Goal: Obtain resource: Download file/media

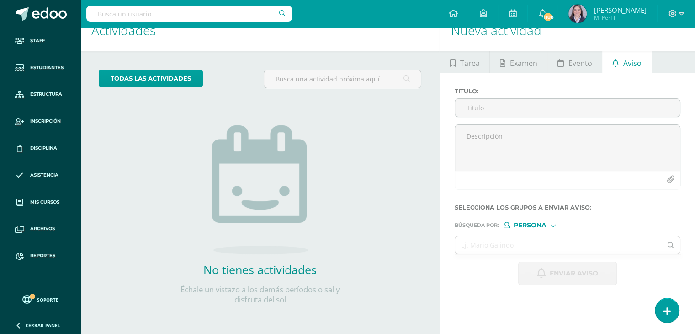
click at [184, 13] on input "text" at bounding box center [189, 14] width 206 height 16
type input "nancy chinol"
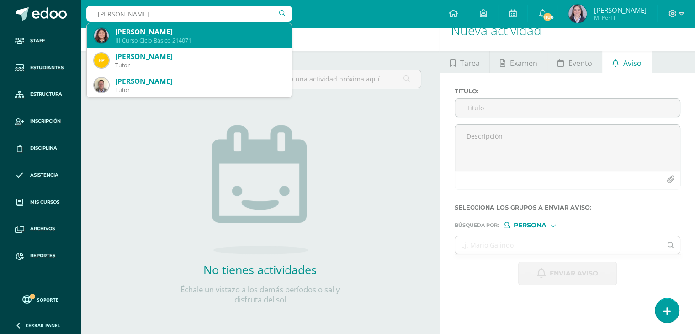
click at [169, 33] on div "Nancy Pamela Chinol Barillas" at bounding box center [199, 32] width 169 height 10
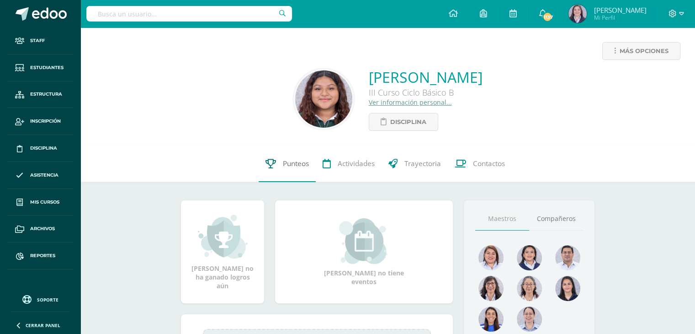
click at [296, 168] on span "Punteos" at bounding box center [296, 164] width 26 height 10
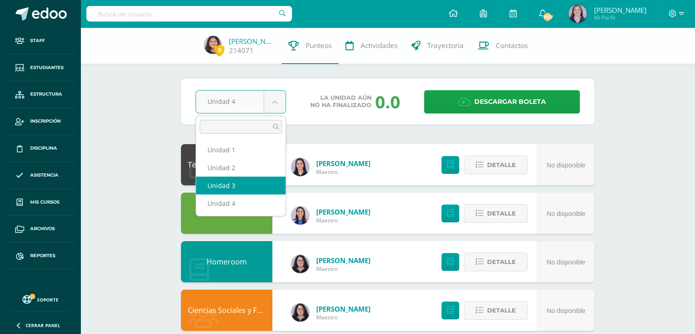
select select "Unidad 3"
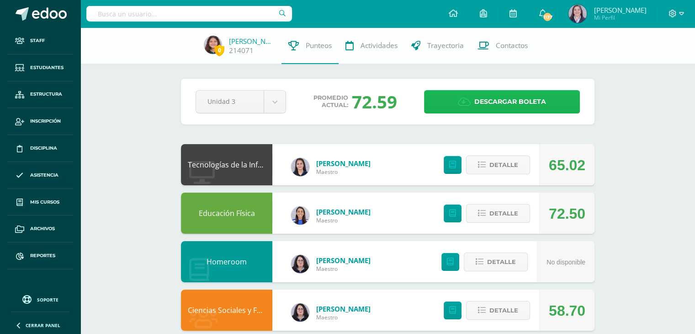
click at [542, 101] on span "Descargar boleta" at bounding box center [510, 101] width 72 height 22
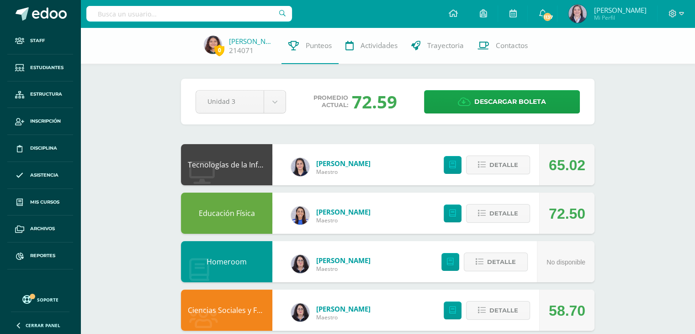
click at [181, 13] on input "text" at bounding box center [189, 14] width 206 height 16
type input "hanna i"
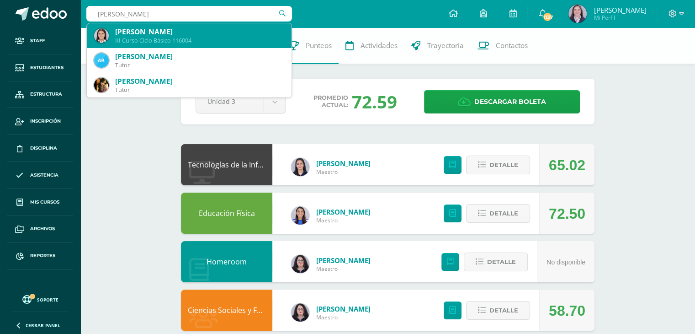
click at [173, 38] on div "III Curso Ciclo Básico 116004" at bounding box center [199, 41] width 169 height 8
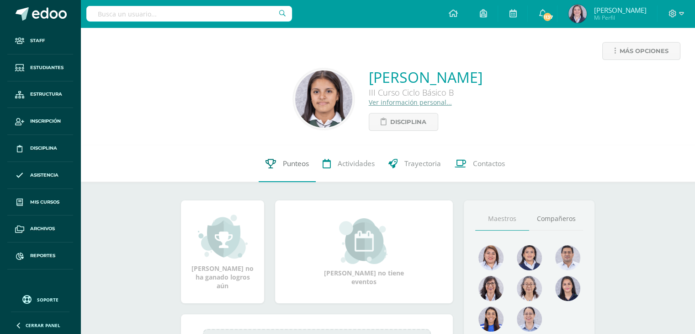
click at [284, 168] on span "Punteos" at bounding box center [296, 164] width 26 height 10
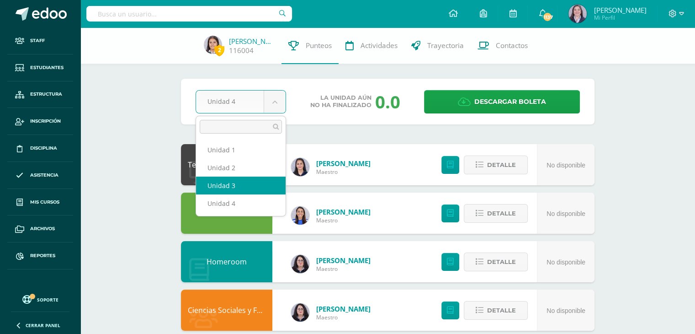
select select "Unidad 3"
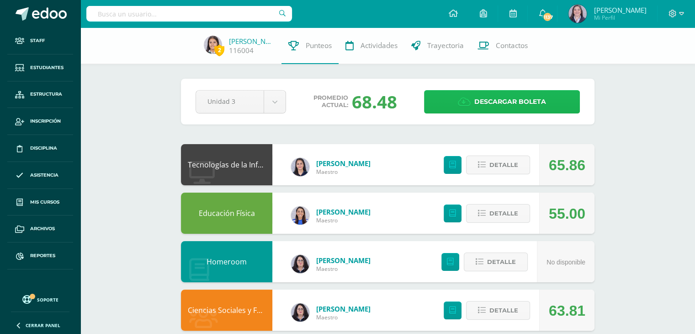
click at [509, 97] on span "Descargar boleta" at bounding box center [510, 101] width 72 height 22
